Goal: Transaction & Acquisition: Purchase product/service

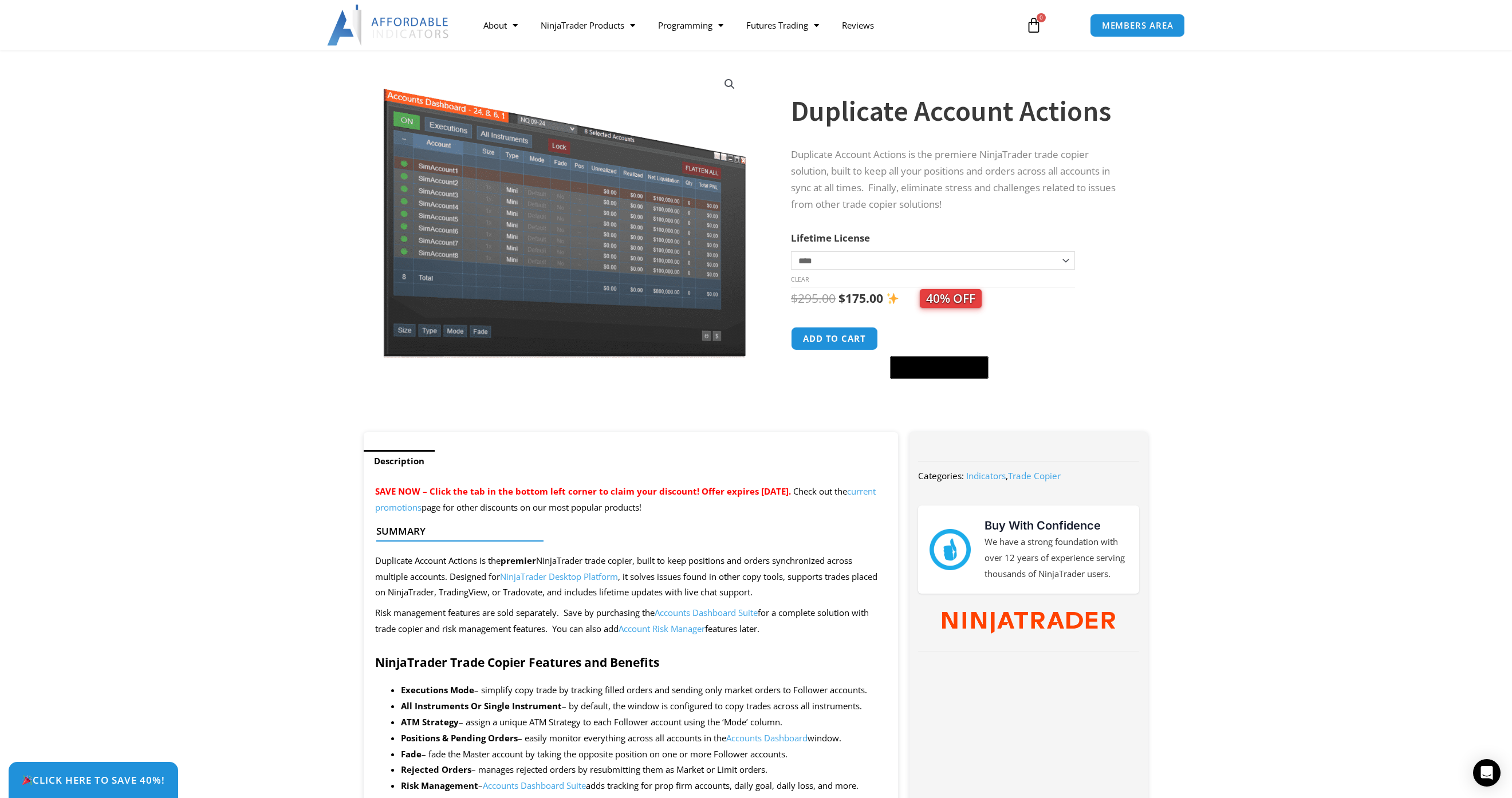
scroll to position [58, 0]
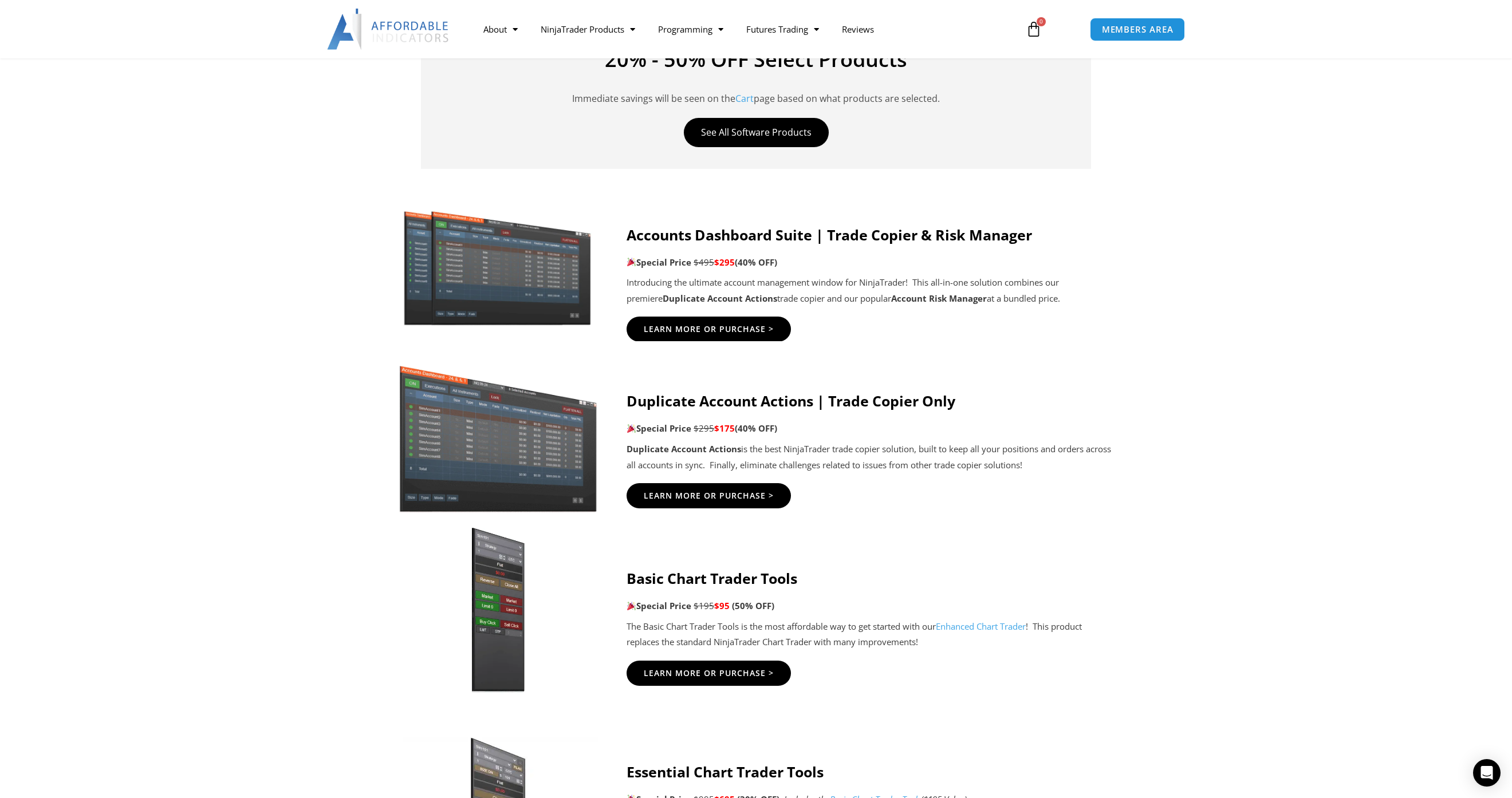
scroll to position [458, 0]
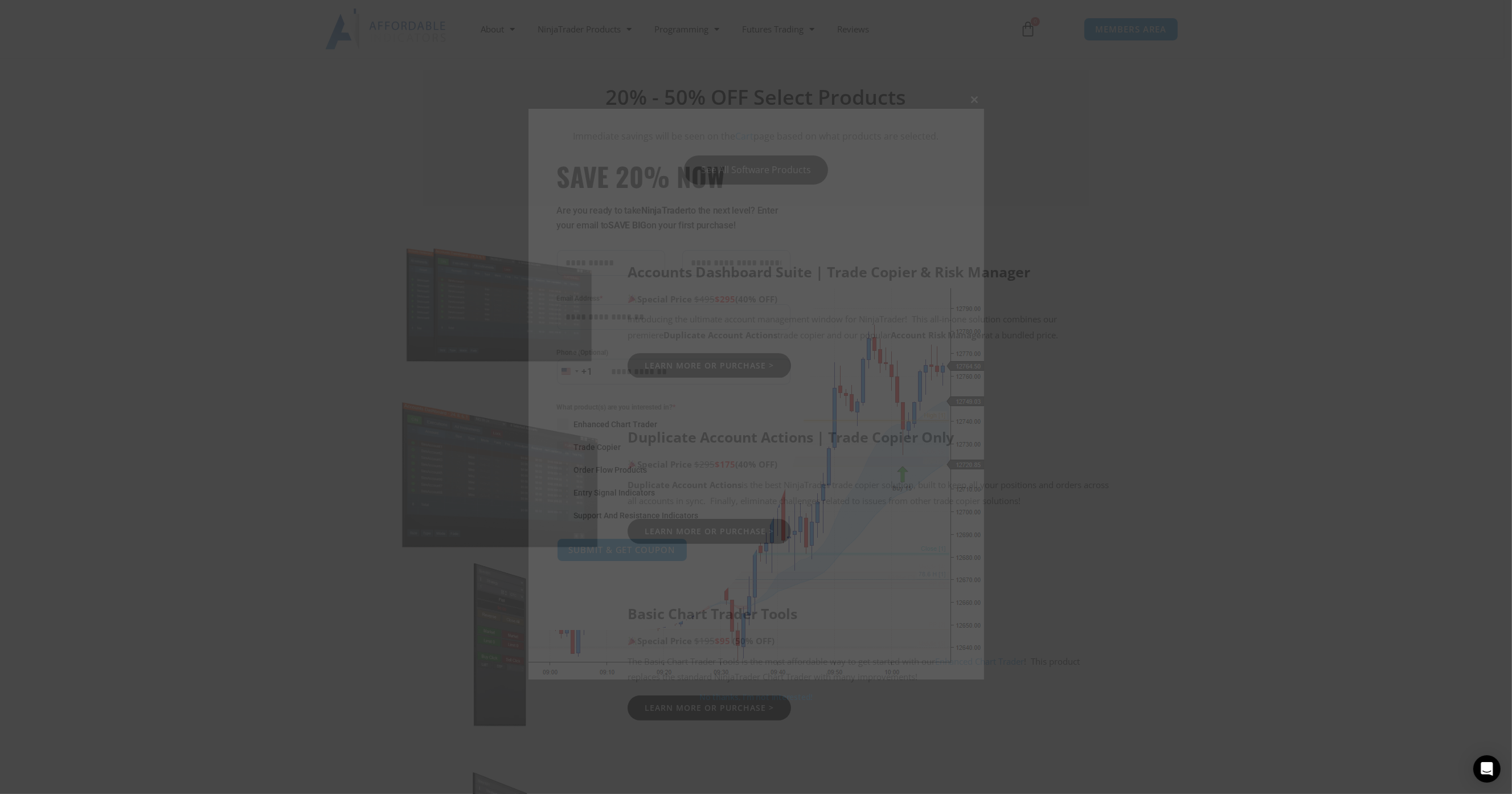
click at [973, 102] on span "SAVE 20% NOW popup" at bounding box center [974, 100] width 18 height 7
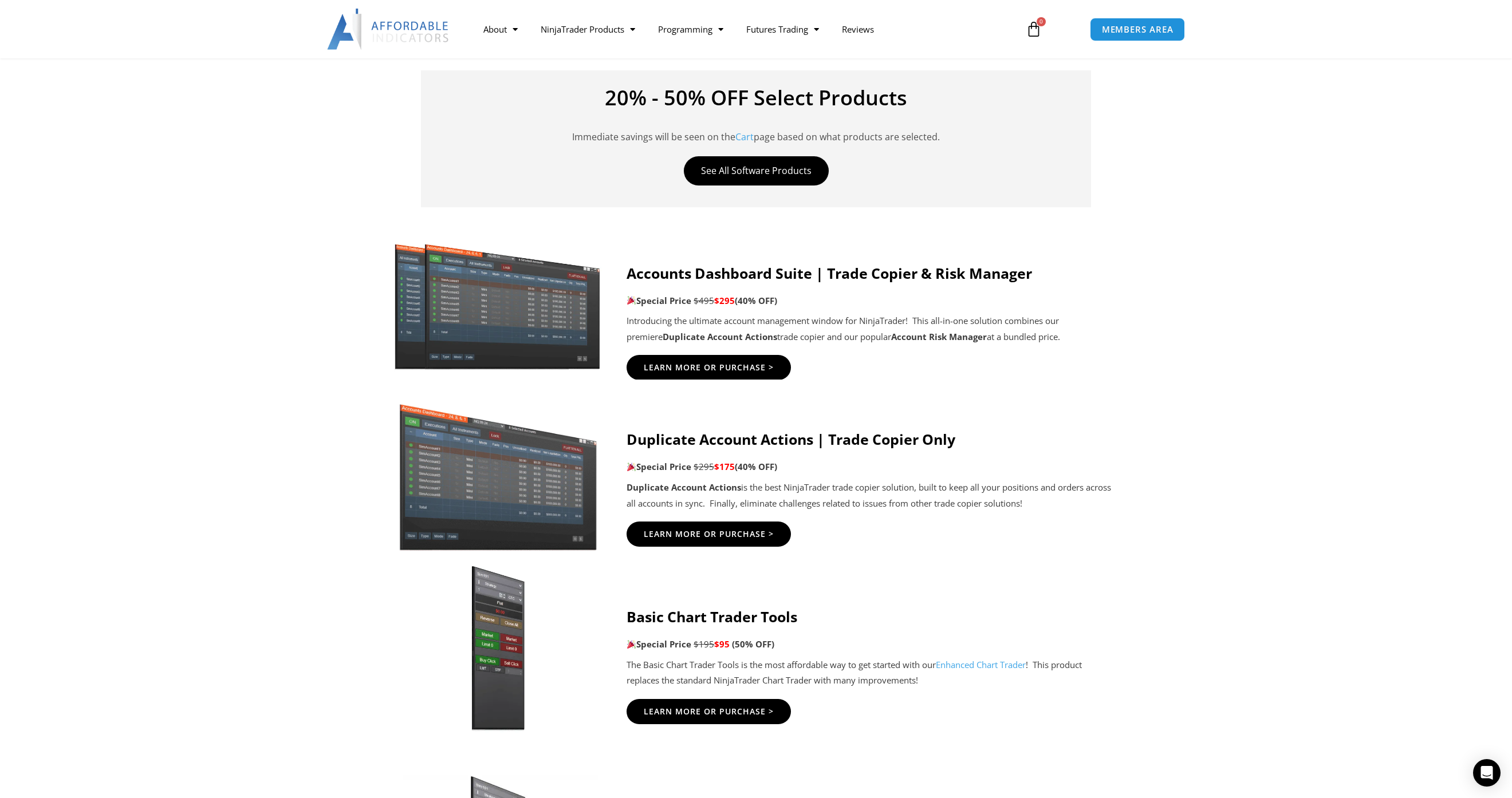
click at [572, 316] on img at bounding box center [498, 305] width 220 height 134
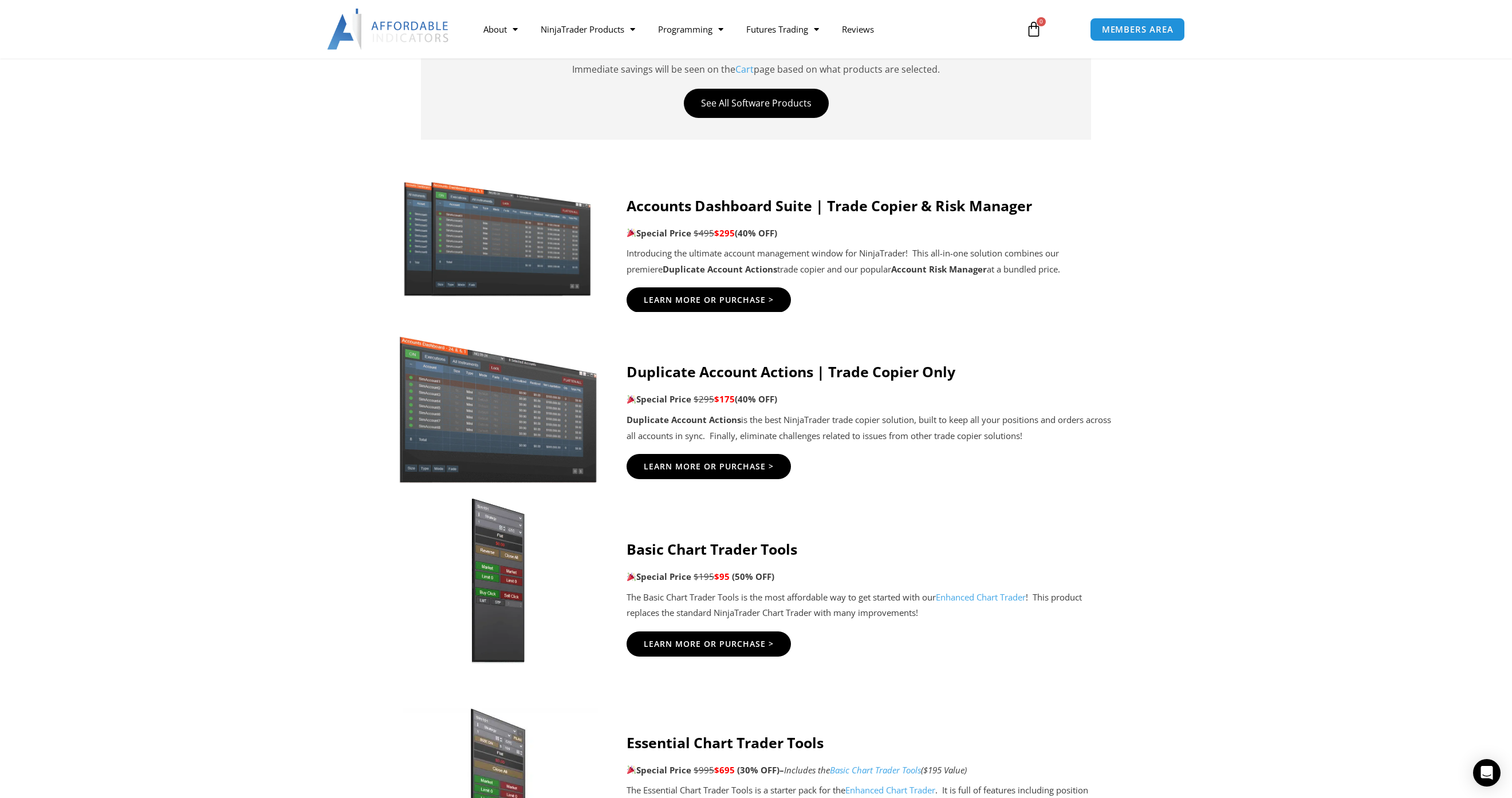
scroll to position [515, 0]
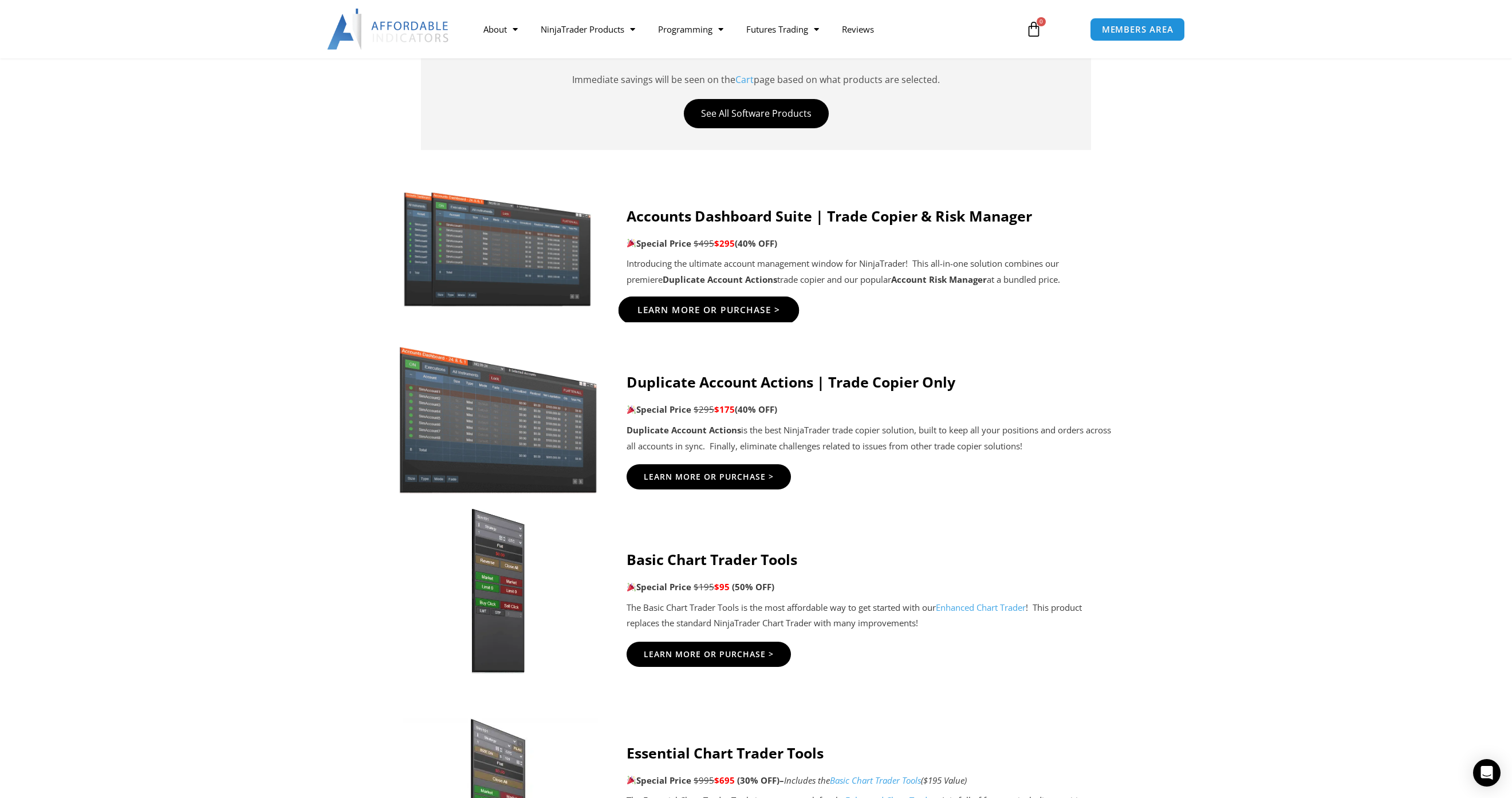
click at [711, 314] on span "Learn More Or Purchase >" at bounding box center [709, 311] width 143 height 9
